Goal: Find specific page/section: Find specific page/section

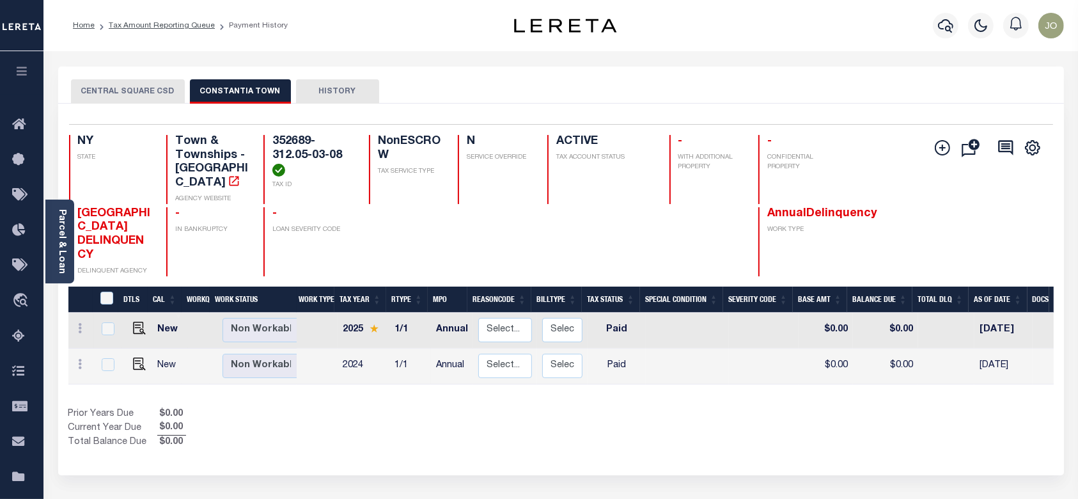
click at [648, 427] on div "Show Tax Lines before Bill Release Date Prior Years Due $0.00 Current Year Due …" at bounding box center [560, 428] width 985 height 43
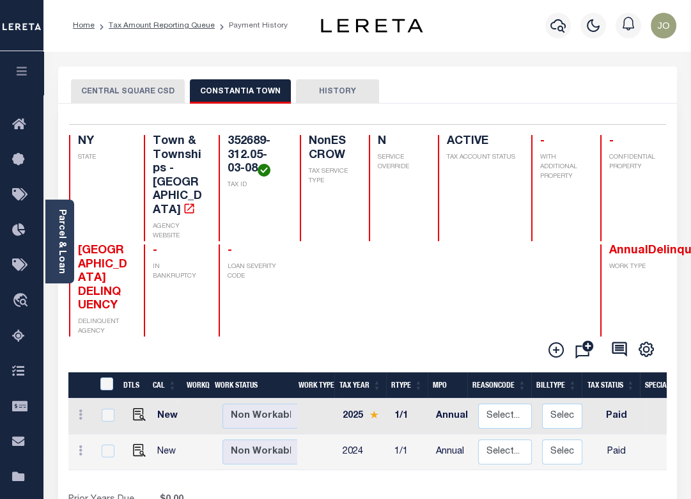
click at [157, 86] on button "CENTRAL SQUARE CSD" at bounding box center [128, 91] width 114 height 24
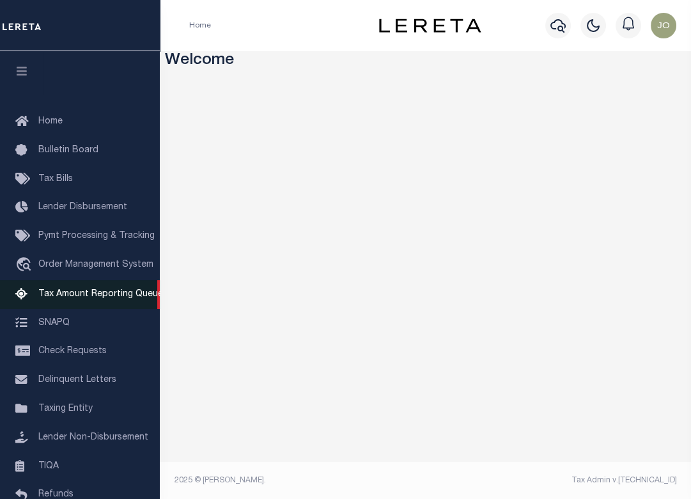
click at [105, 291] on link "Tax Amount Reporting Queue" at bounding box center [80, 294] width 160 height 29
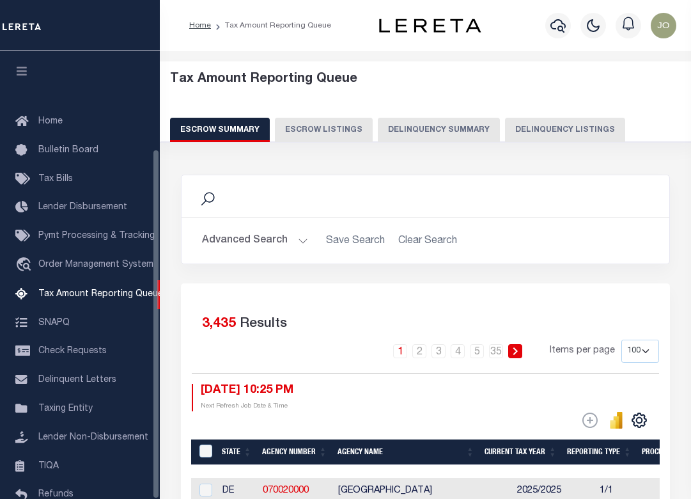
select select "100"
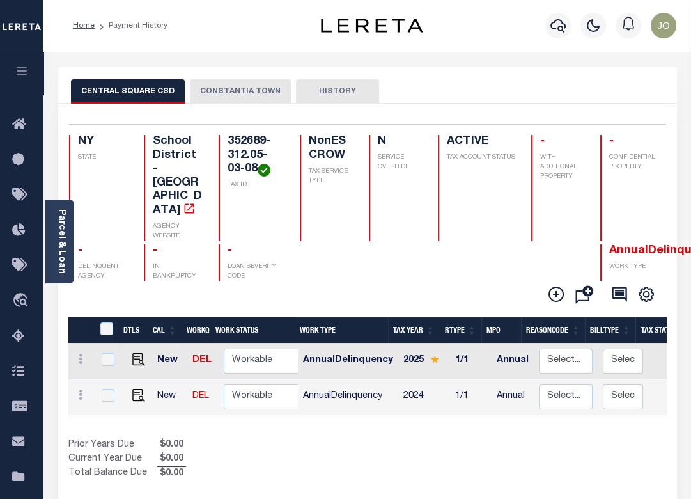
click at [245, 95] on button "CONSTANTIA TOWN" at bounding box center [240, 91] width 101 height 24
